Goal: Information Seeking & Learning: Learn about a topic

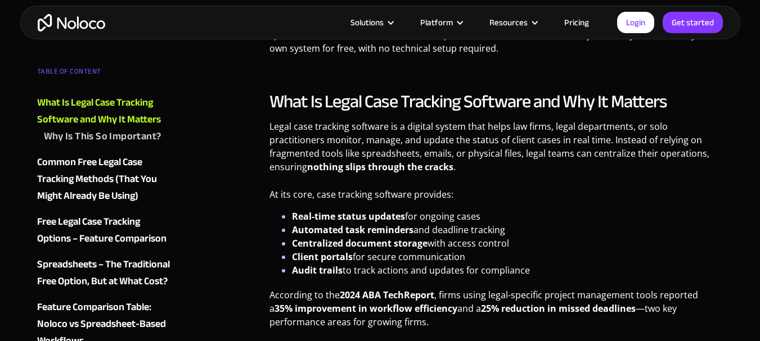
scroll to position [787, 0]
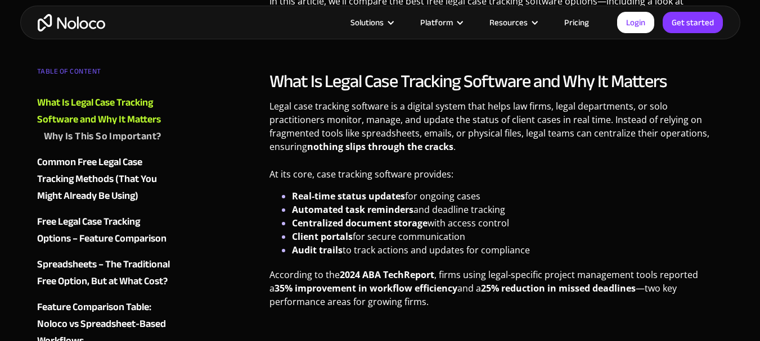
click at [107, 165] on div "Common Free Legal Case Tracking Methods (That You Might Already Be Using)" at bounding box center [105, 179] width 136 height 51
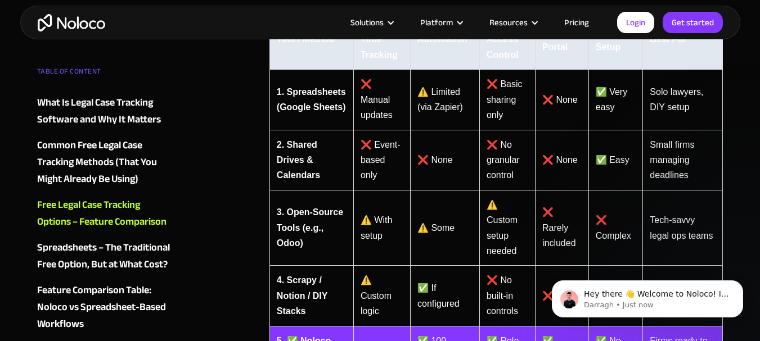
scroll to position [2791, 0]
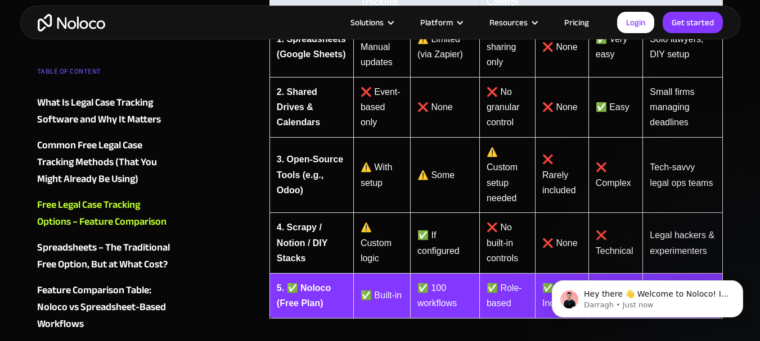
click at [580, 19] on link "Pricing" at bounding box center [576, 22] width 53 height 15
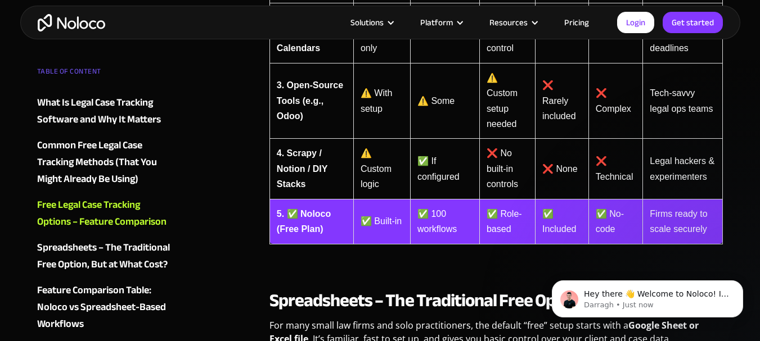
scroll to position [2903, 0]
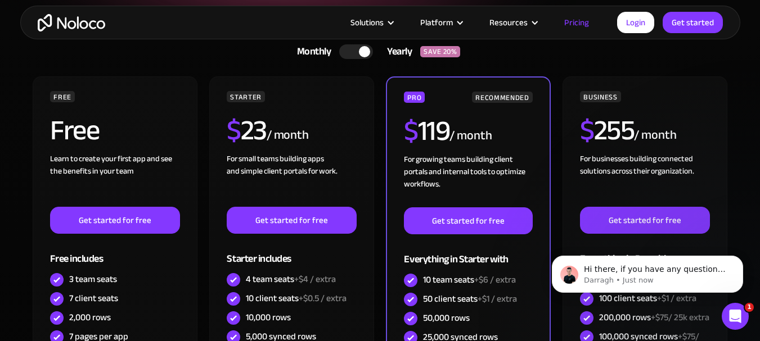
click at [75, 25] on img "home" at bounding box center [71, 22] width 67 height 17
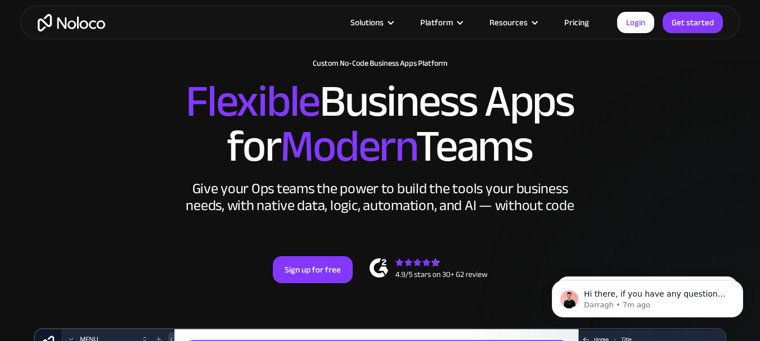
scroll to position [506, 0]
